Goal: Task Accomplishment & Management: Complete application form

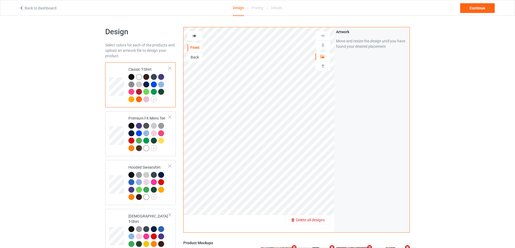
click at [322, 222] on span "Delete all designs" at bounding box center [310, 220] width 29 height 4
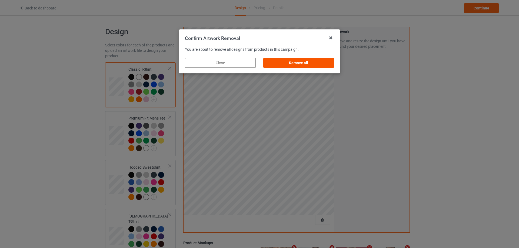
click at [321, 64] on div "Remove all" at bounding box center [298, 63] width 71 height 10
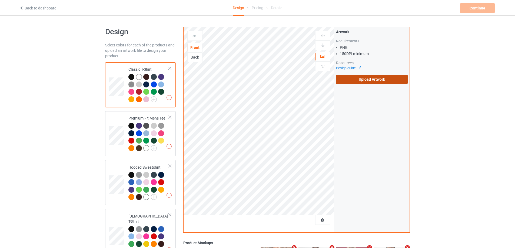
click at [367, 83] on label "Upload Artwork" at bounding box center [372, 79] width 72 height 9
click at [0, 0] on input "Upload Artwork" at bounding box center [0, 0] width 0 height 0
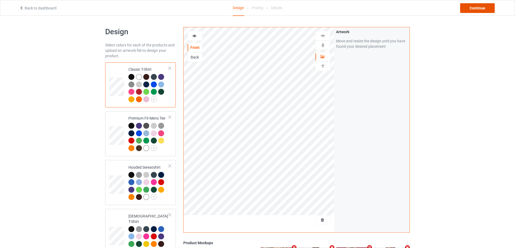
click at [481, 5] on div "Continue" at bounding box center [477, 8] width 35 height 10
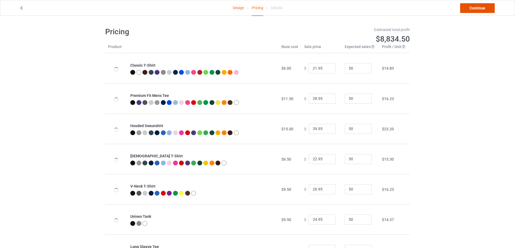
click at [481, 5] on link "Continue" at bounding box center [477, 8] width 35 height 10
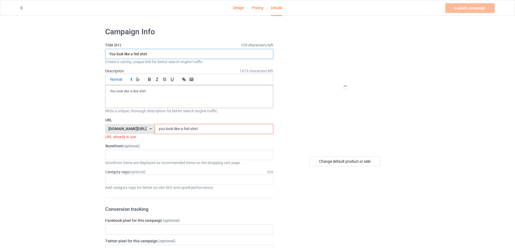
drag, startPoint x: 165, startPoint y: 58, endPoint x: 119, endPoint y: 82, distance: 52.0
paste input "pizza bones"
type input "pizza bones shirt"
drag, startPoint x: 139, startPoint y: 96, endPoint x: 86, endPoint y: 91, distance: 53.1
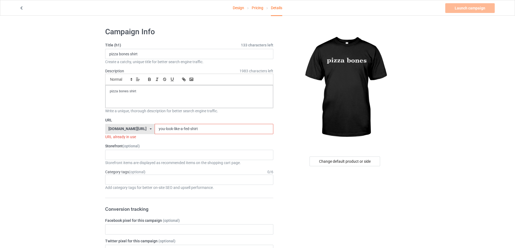
drag, startPoint x: 196, startPoint y: 132, endPoint x: 116, endPoint y: 131, distance: 79.4
click at [116, 131] on div "[DOMAIN_NAME][URL] [DOMAIN_NAME][URL] [DOMAIN_NAME][URL] 5cd2f964b197f721e1cad2…" at bounding box center [189, 129] width 168 height 10
paste input "pizza bones"
drag, startPoint x: 153, startPoint y: 127, endPoint x: 156, endPoint y: 133, distance: 6.4
click at [155, 128] on input "pizza bones shirt" at bounding box center [214, 129] width 118 height 10
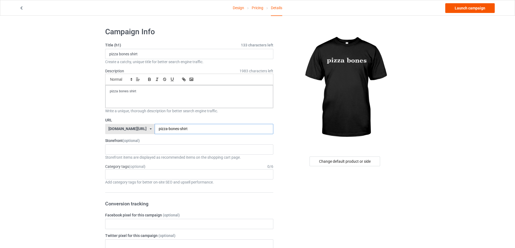
type input "pizza-bones-shirt"
click at [470, 11] on link "Launch campaign" at bounding box center [469, 8] width 49 height 10
